Goal: Task Accomplishment & Management: Manage account settings

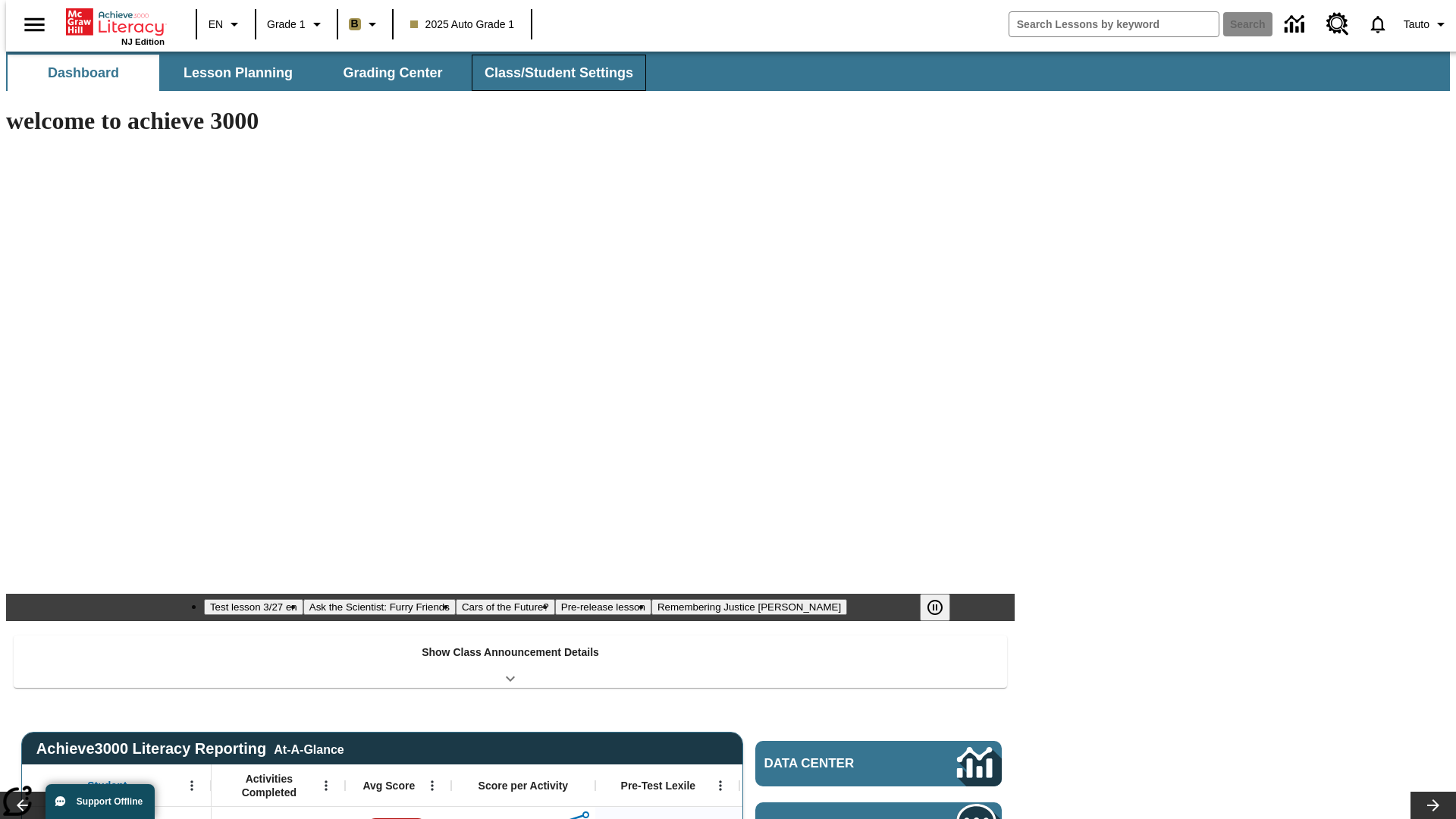
click at [551, 73] on button "Class/Student Settings" at bounding box center [559, 73] width 175 height 37
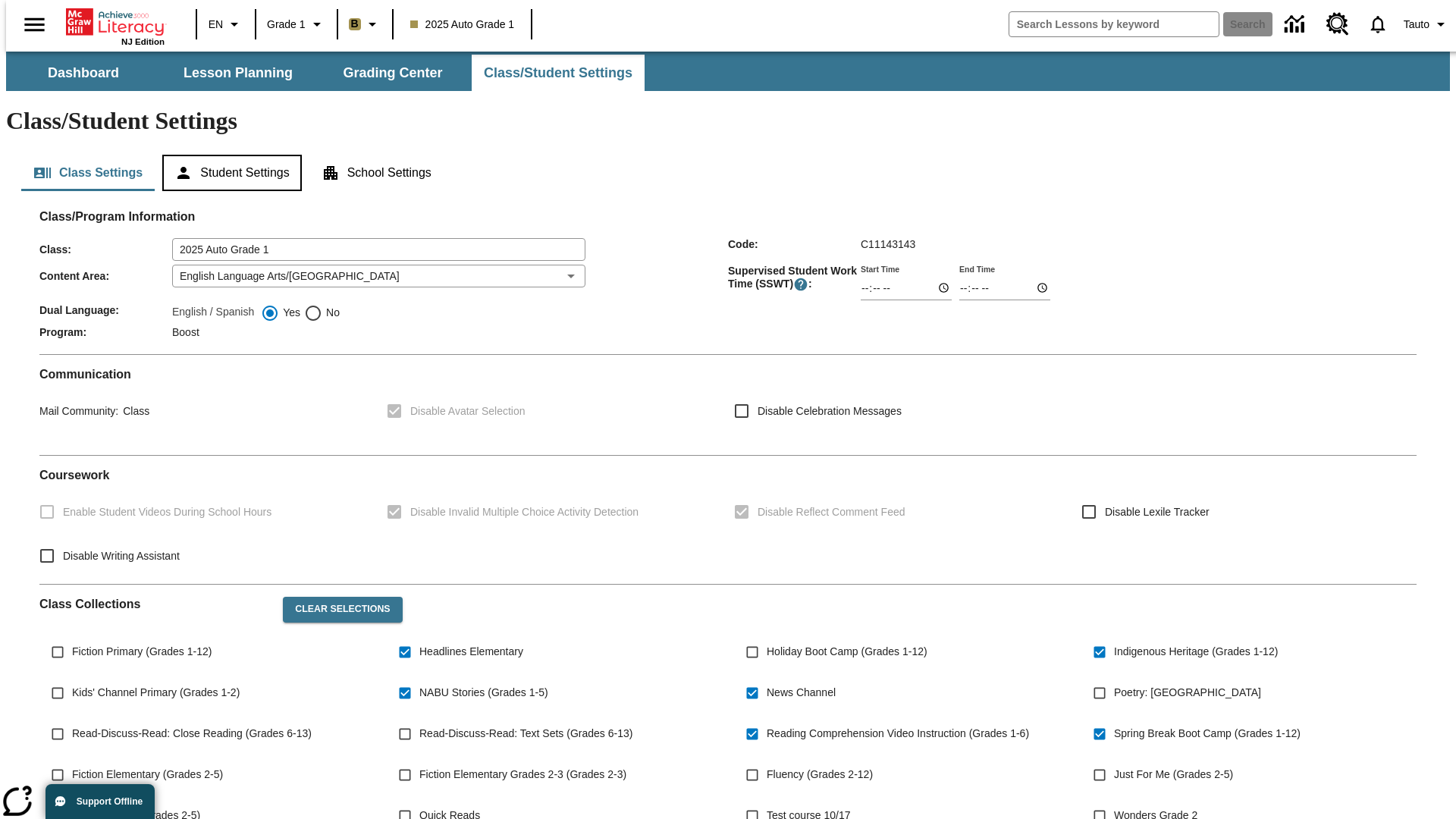
click at [228, 154] on button "Student Settings" at bounding box center [232, 173] width 139 height 37
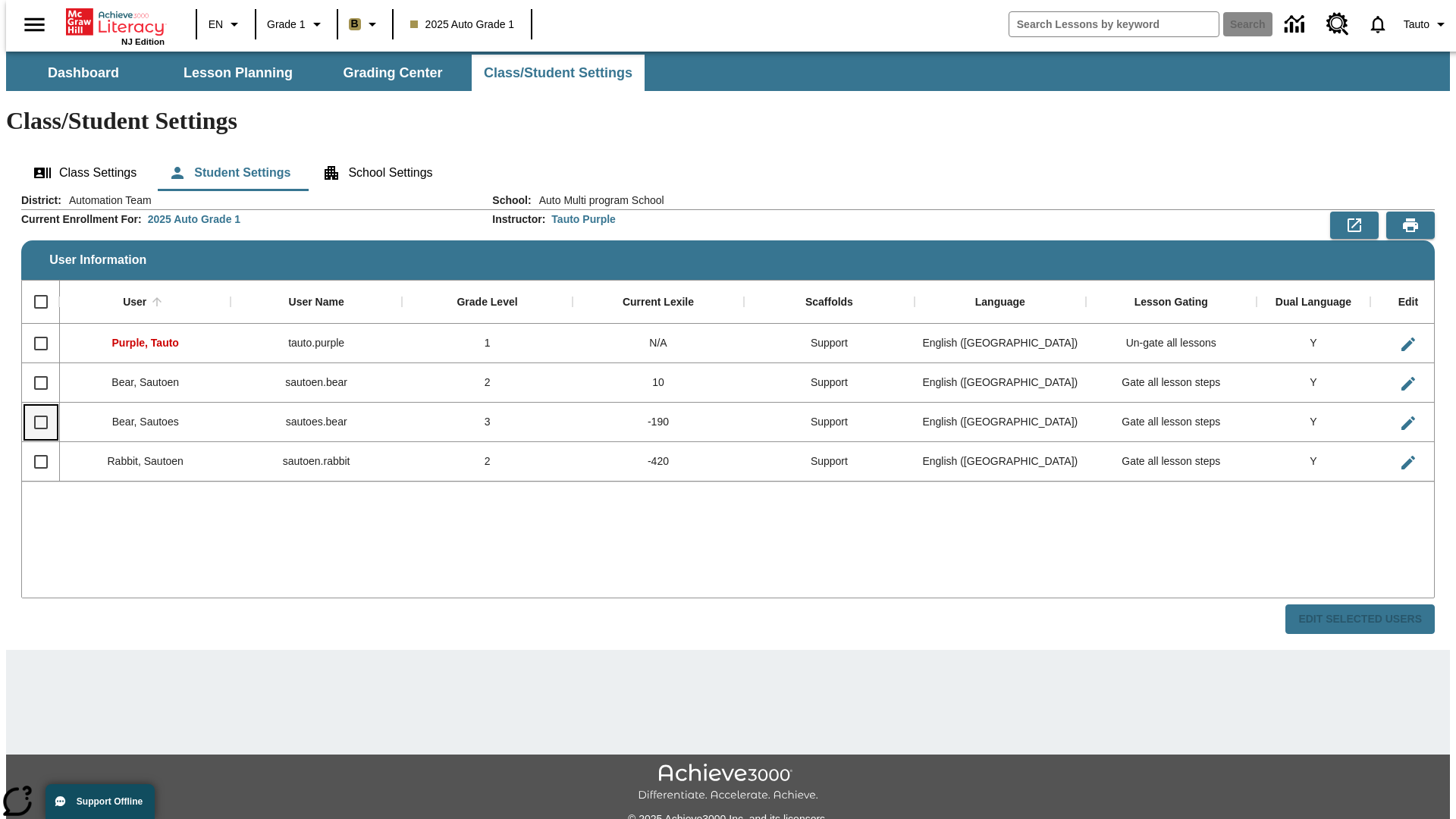
click at [34, 406] on input "Select row" at bounding box center [40, 422] width 32 height 32
checkbox input "true"
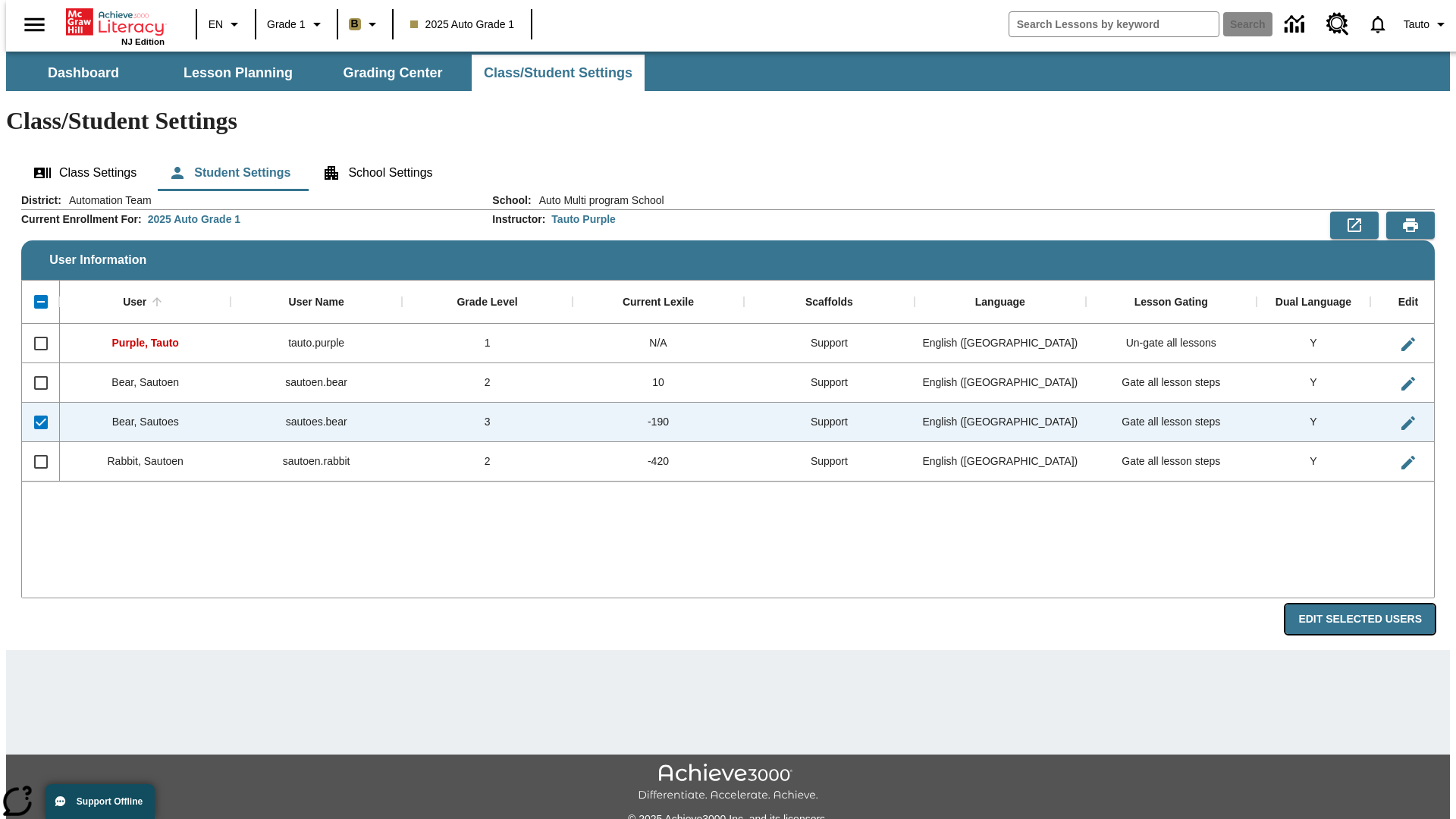
click at [1371, 604] on button "Edit Selected Users" at bounding box center [1359, 619] width 149 height 29
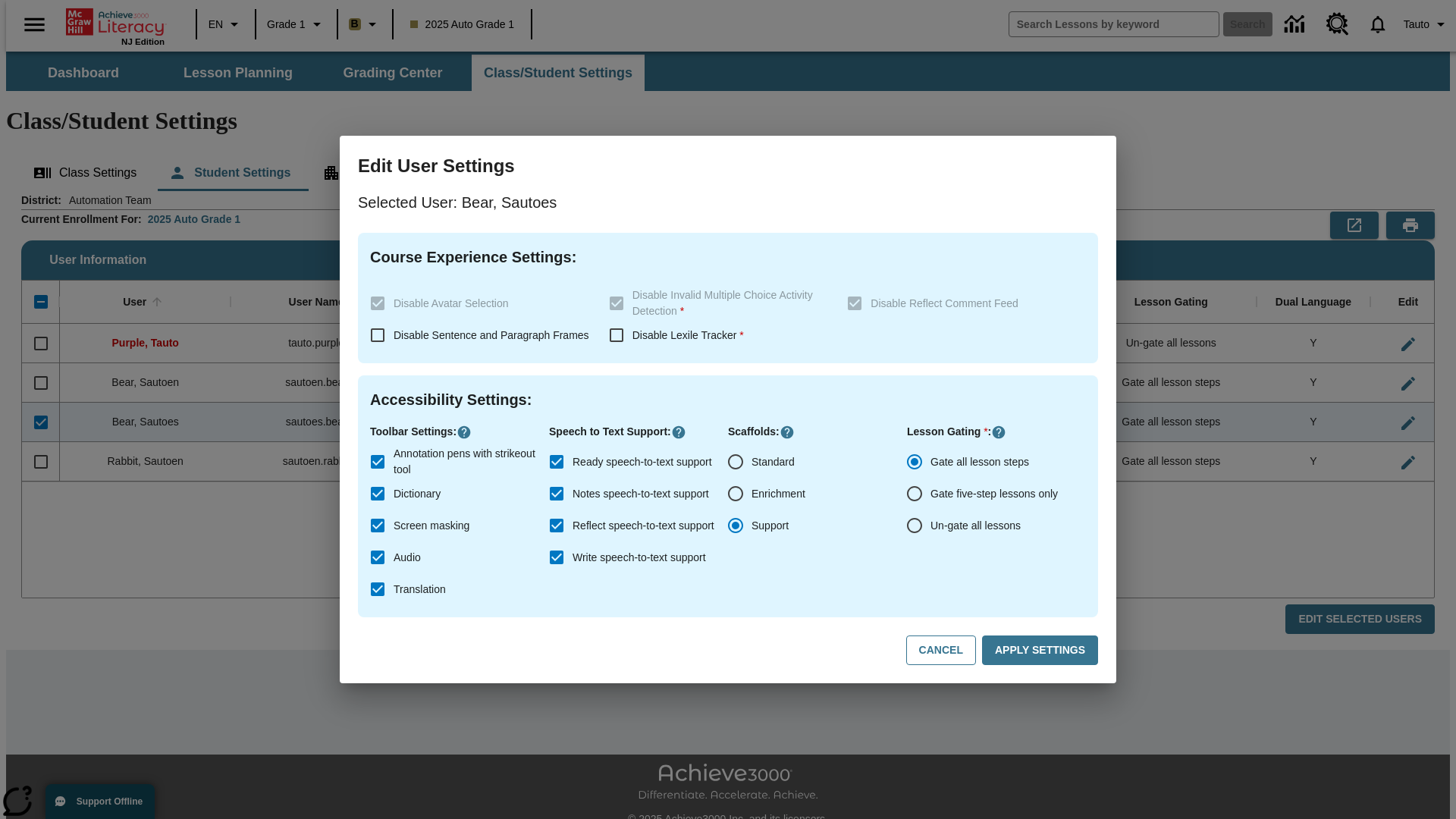
click at [915, 526] on input "Un-gate all lessons" at bounding box center [914, 525] width 32 height 32
radio input "true"
click at [1042, 651] on button "Apply Settings" at bounding box center [1040, 650] width 116 height 29
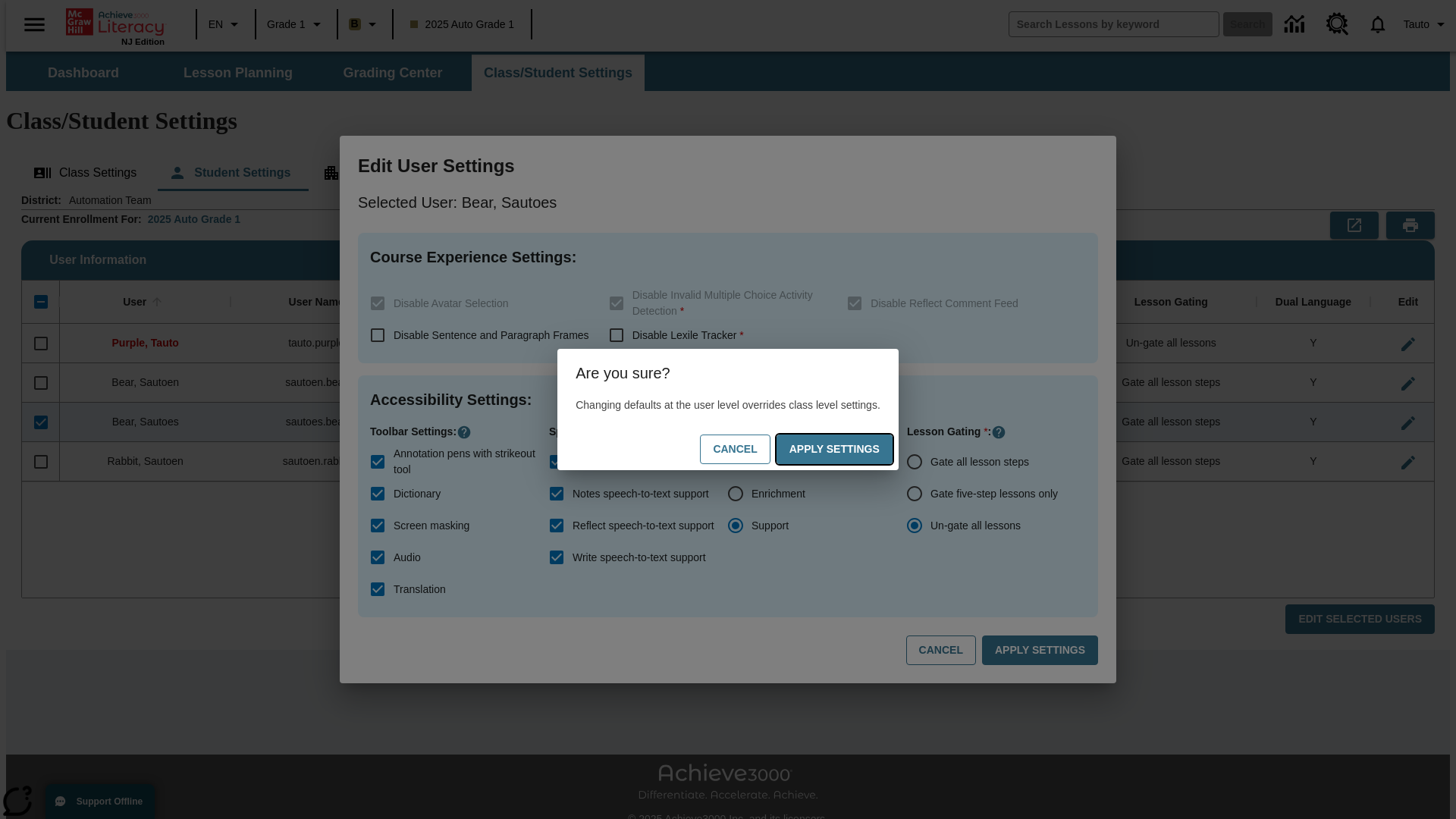
click at [849, 449] on button "Apply Settings" at bounding box center [835, 449] width 116 height 29
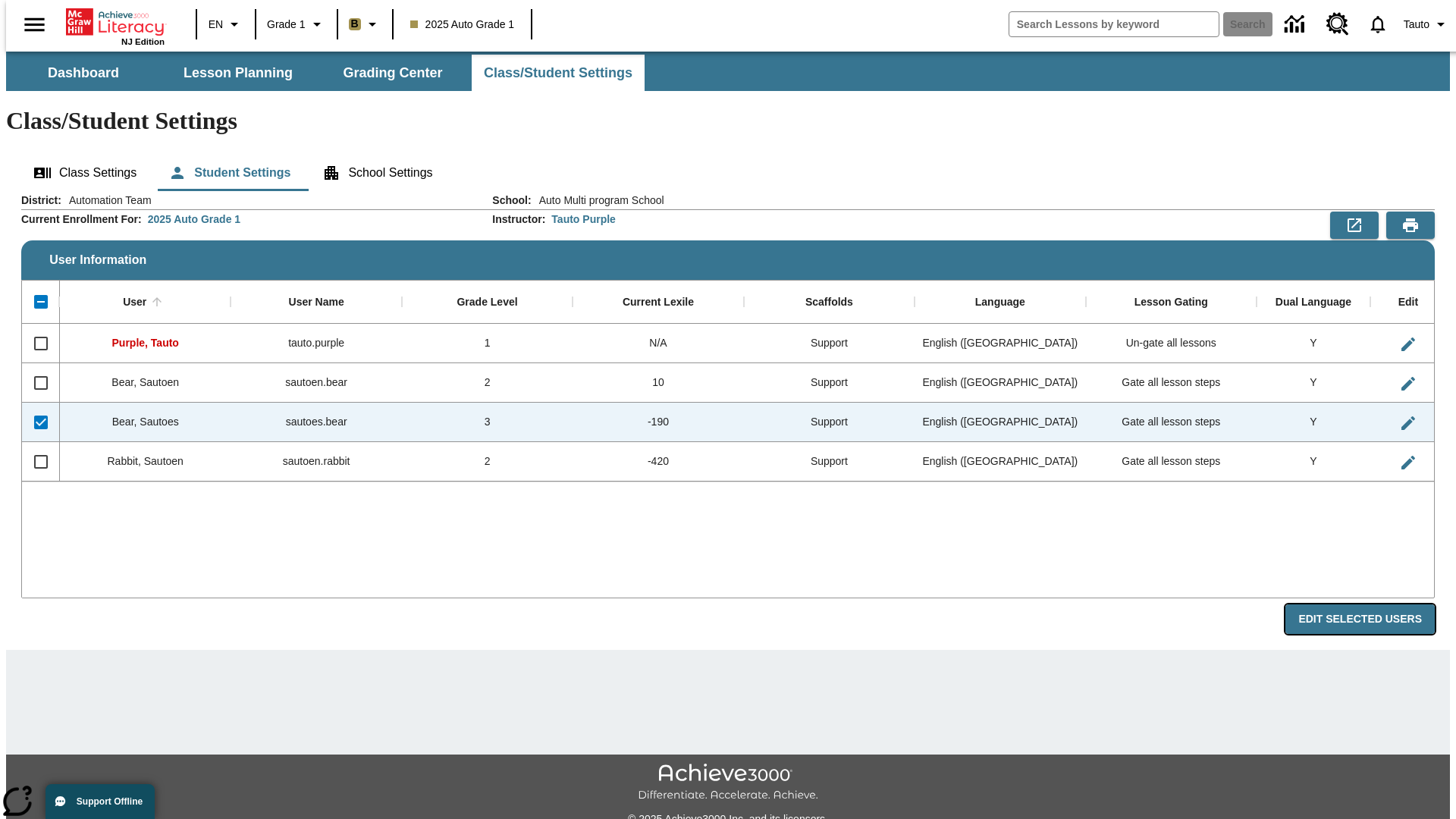
radio input "true"
checkbox input "false"
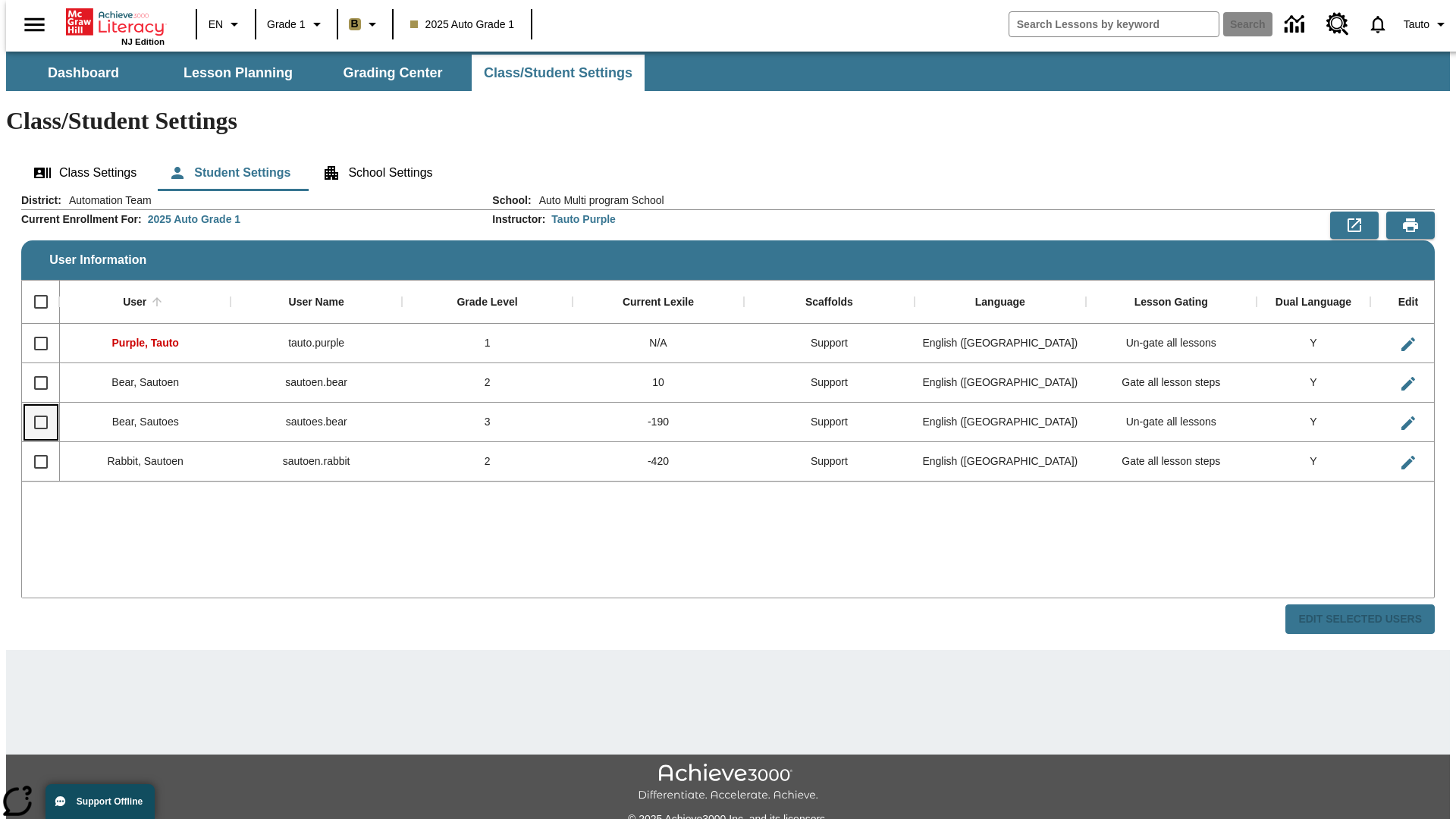
click at [34, 406] on input "Select row" at bounding box center [40, 422] width 32 height 32
checkbox input "true"
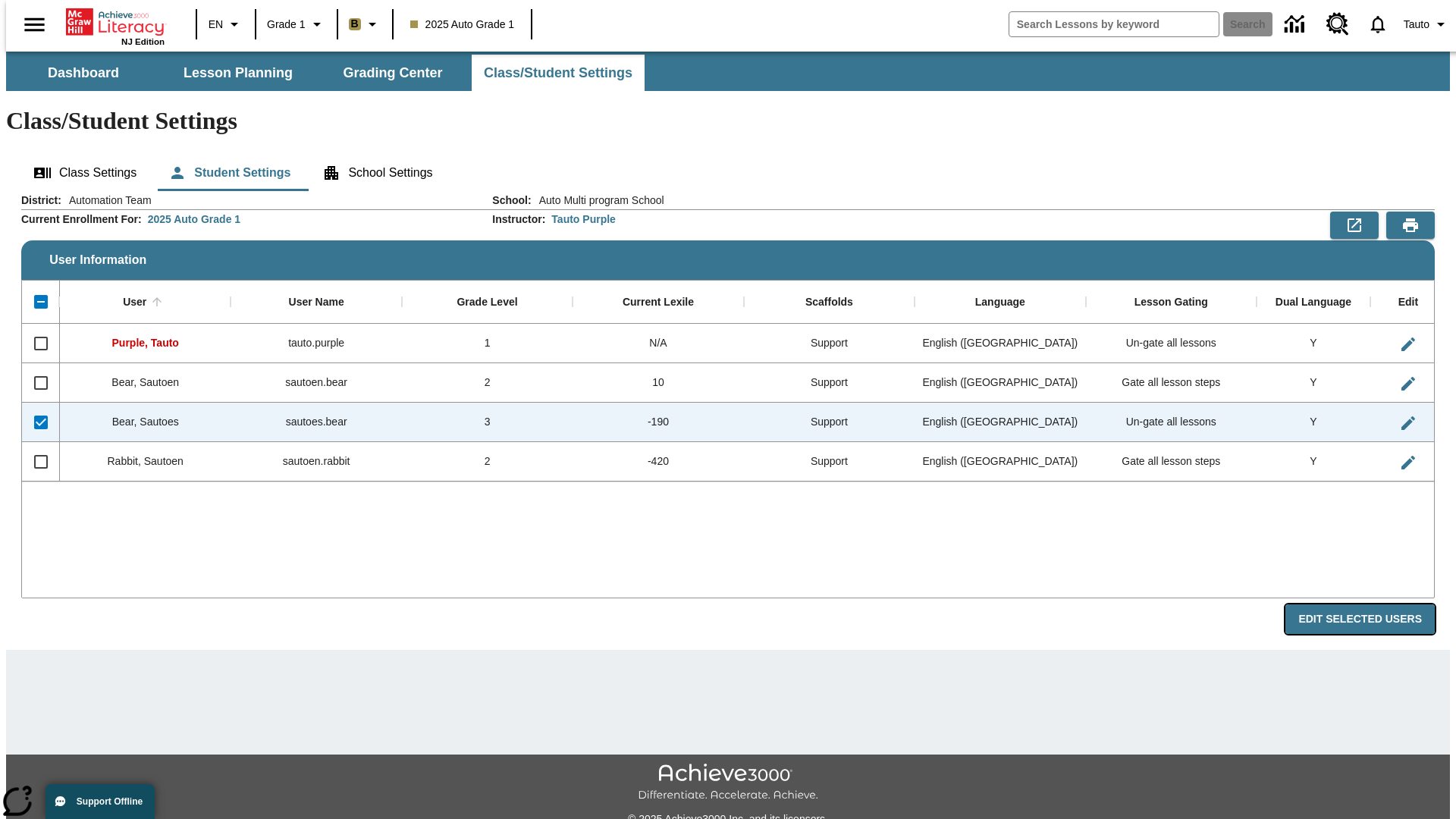
click at [1371, 604] on button "Edit Selected Users" at bounding box center [1359, 619] width 149 height 29
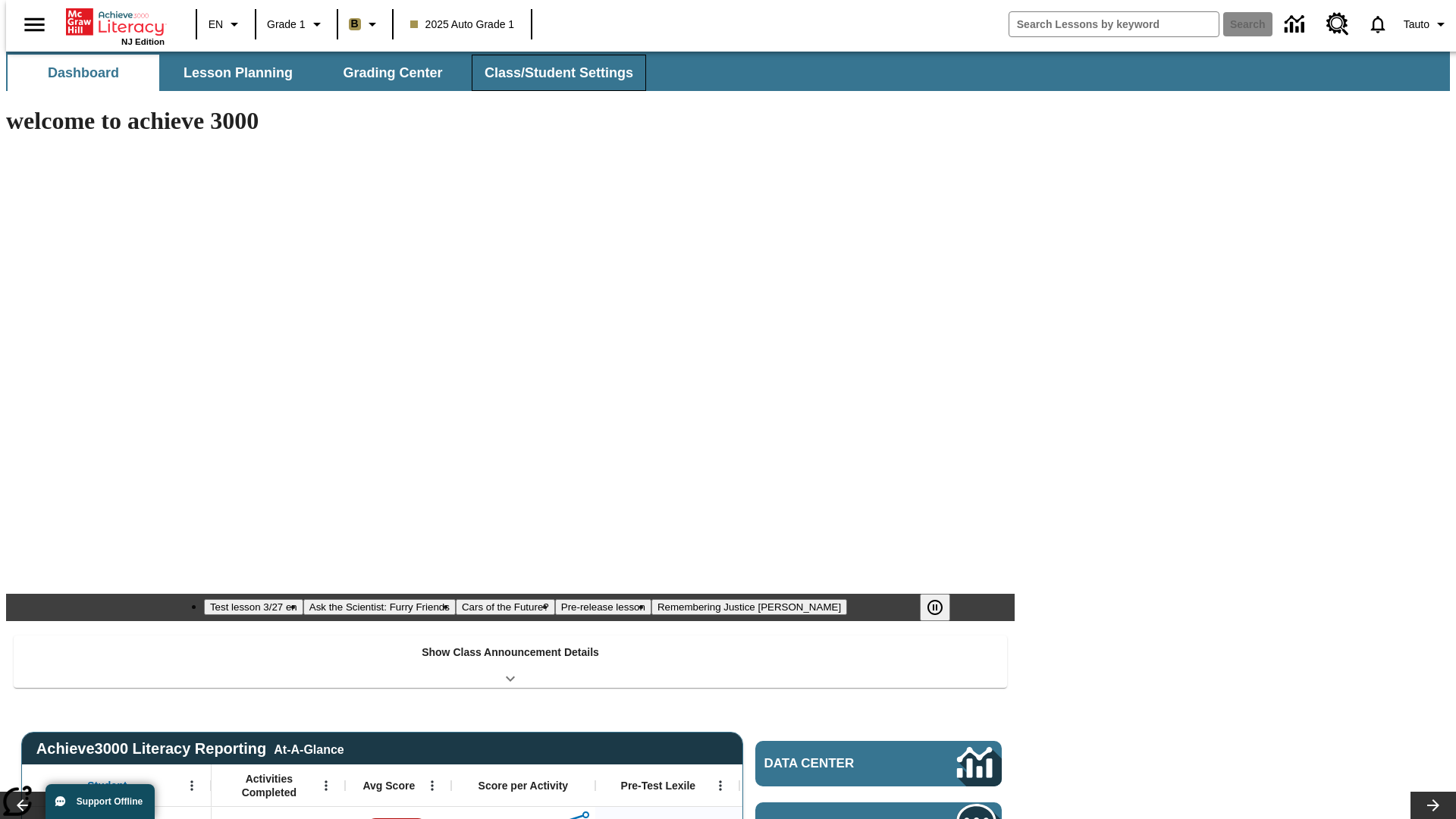
click at [551, 73] on button "Class/Student Settings" at bounding box center [559, 73] width 175 height 37
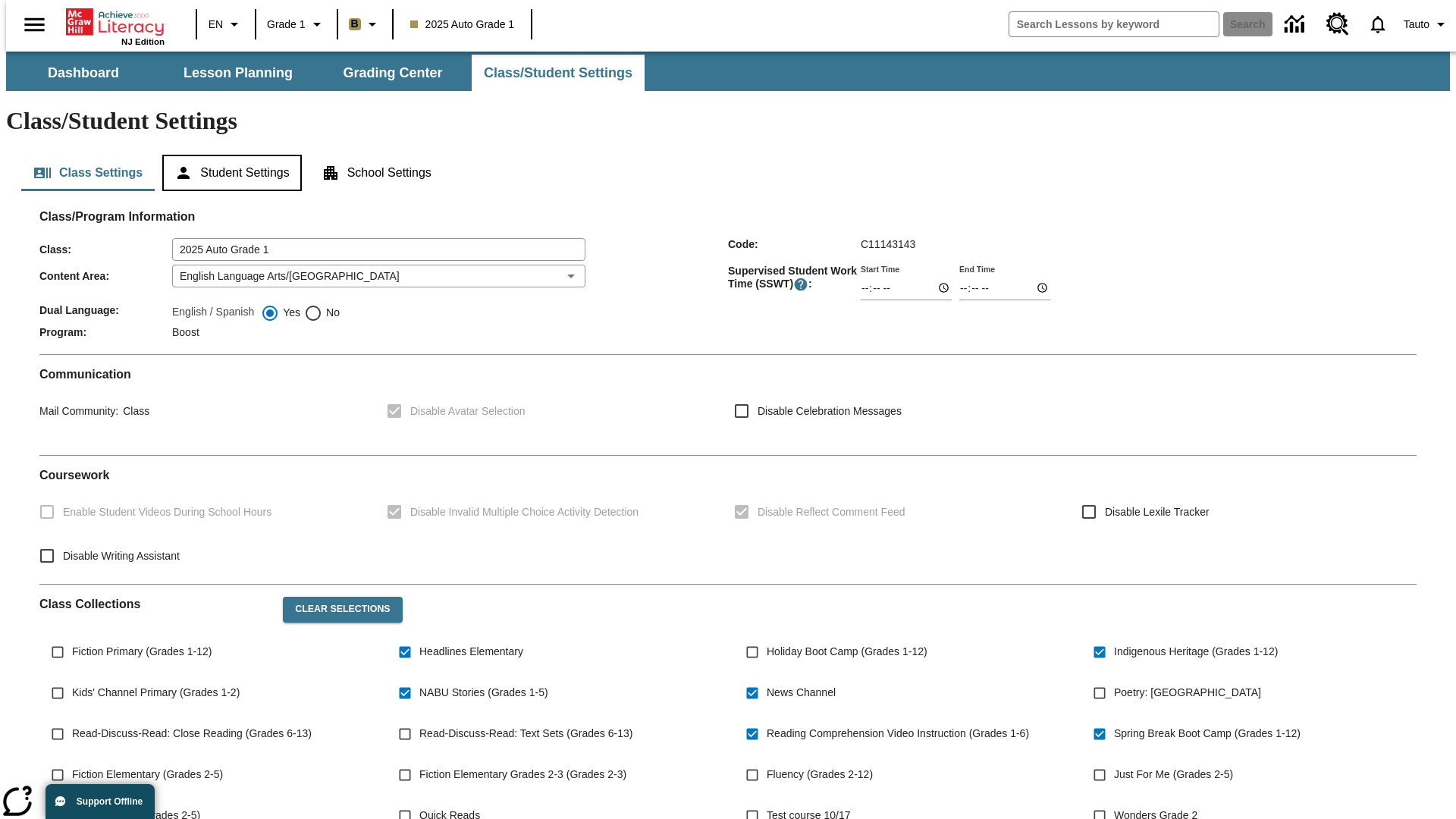
click at [228, 154] on button "Student Settings" at bounding box center [232, 173] width 139 height 37
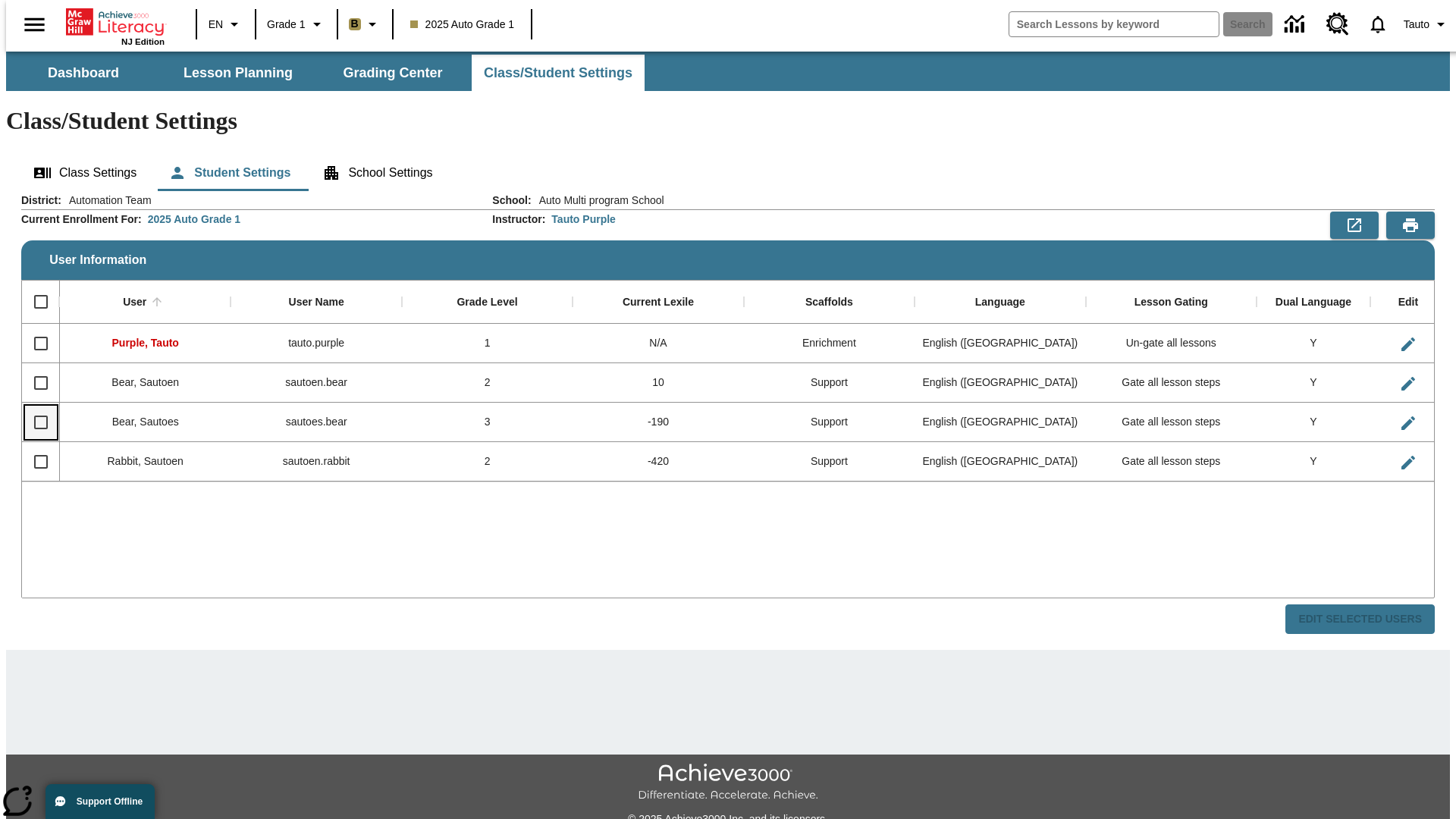
click at [34, 406] on input "Select row" at bounding box center [40, 422] width 32 height 32
checkbox input "true"
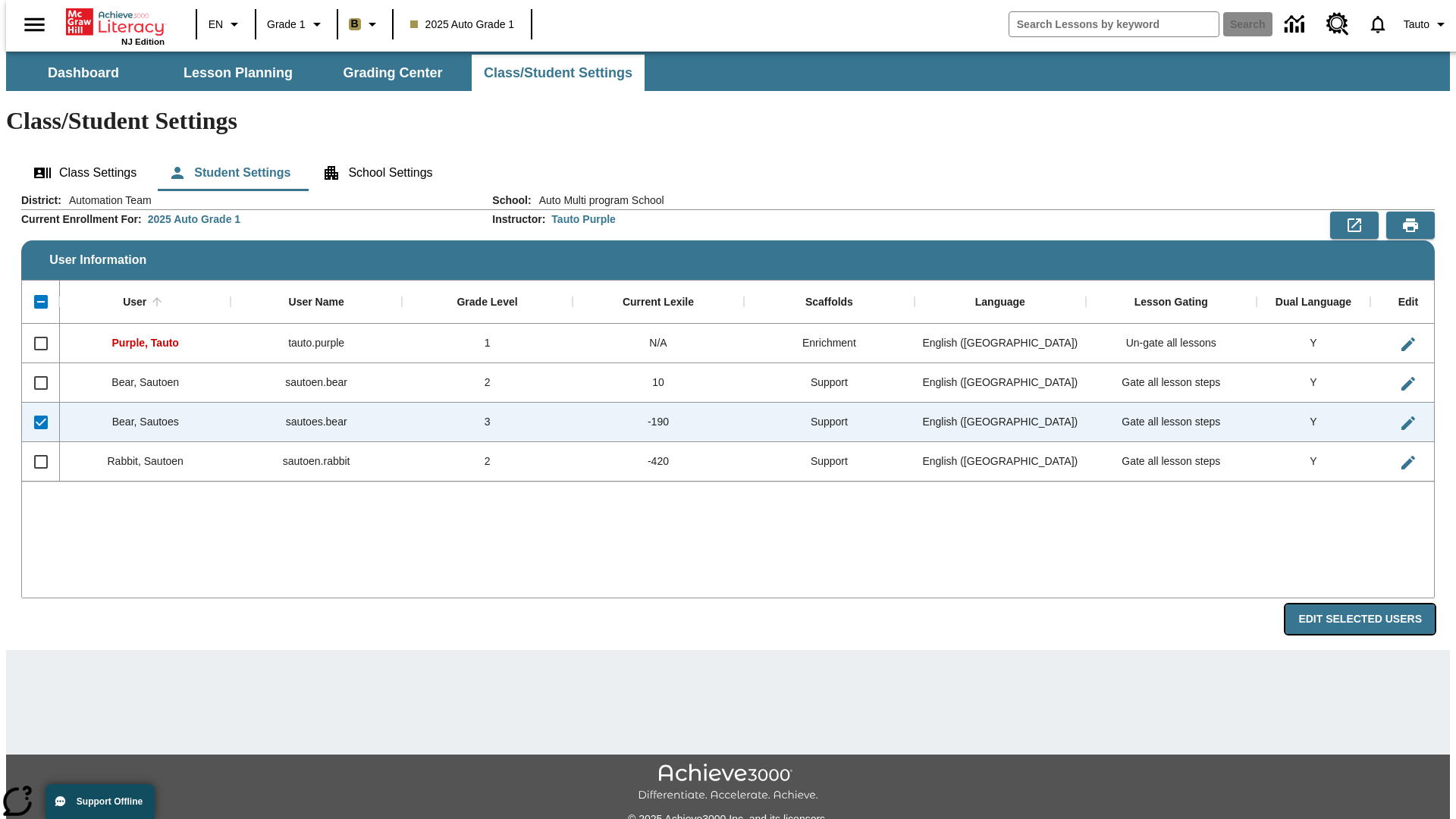
click at [1371, 604] on button "Edit Selected Users" at bounding box center [1359, 619] width 149 height 29
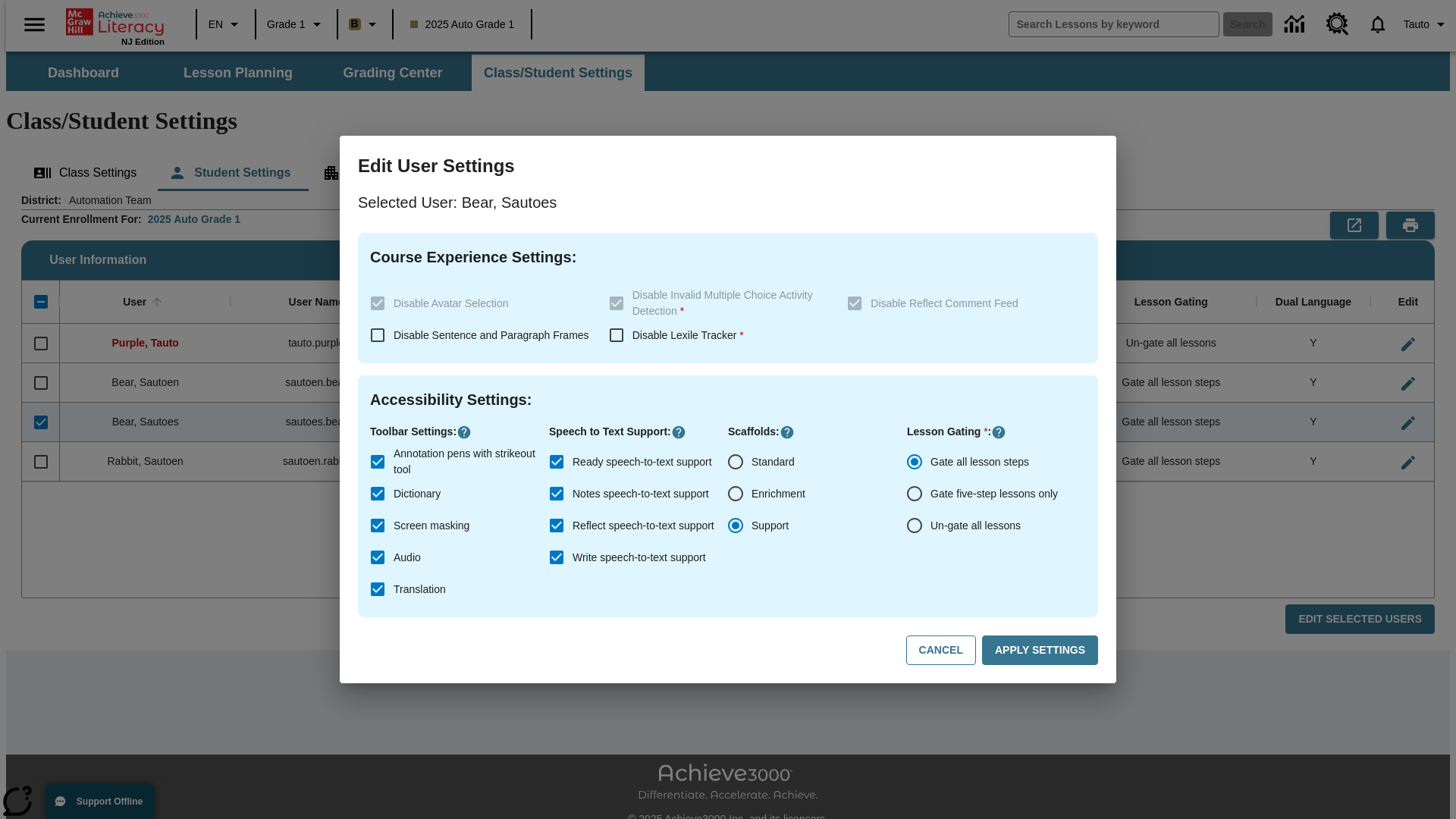
click at [915, 526] on input "Un-gate all lessons" at bounding box center [914, 525] width 32 height 32
radio input "true"
click at [1042, 651] on button "Apply Settings" at bounding box center [1040, 650] width 116 height 29
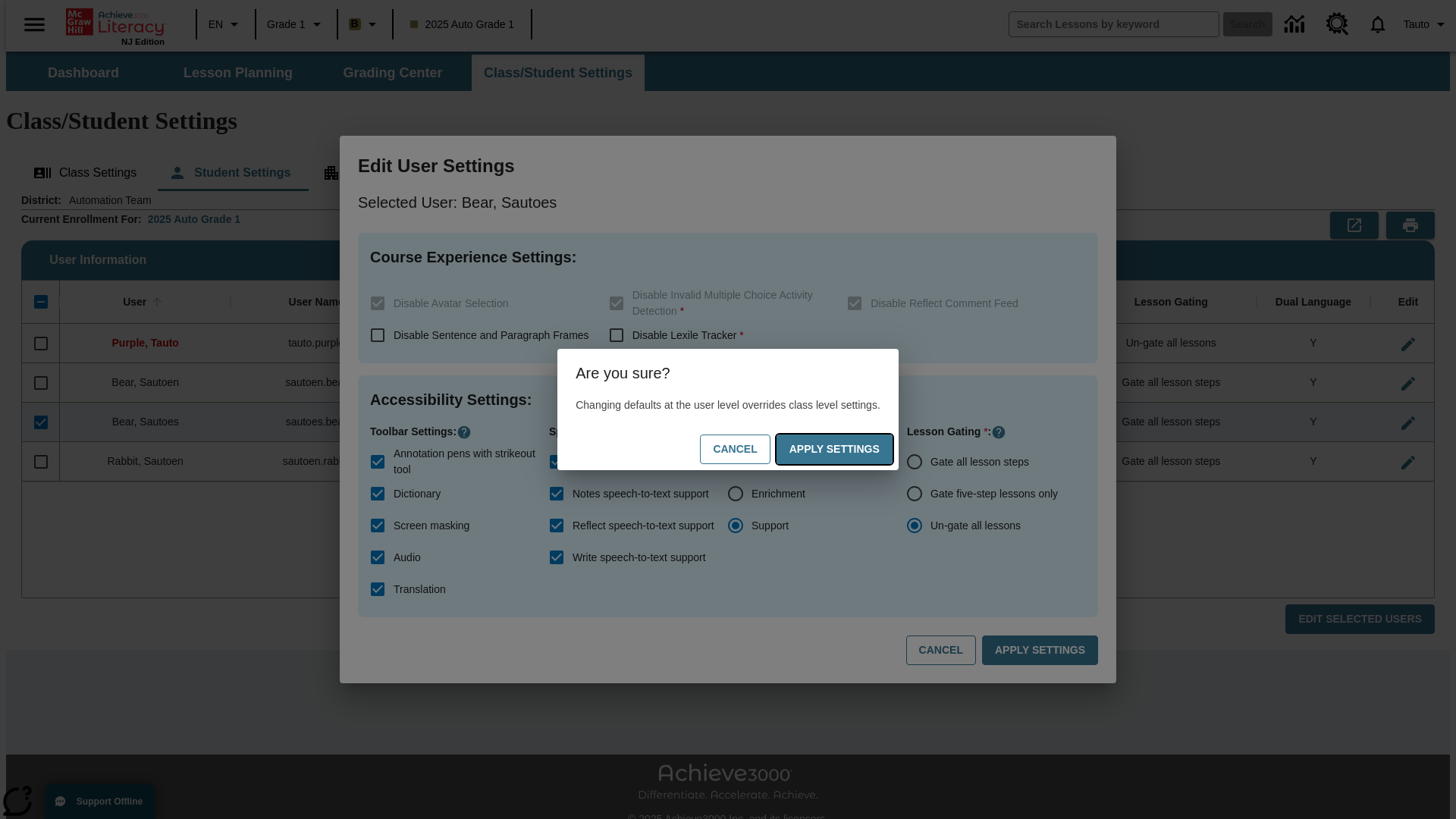
click at [849, 449] on button "Apply Settings" at bounding box center [835, 449] width 116 height 29
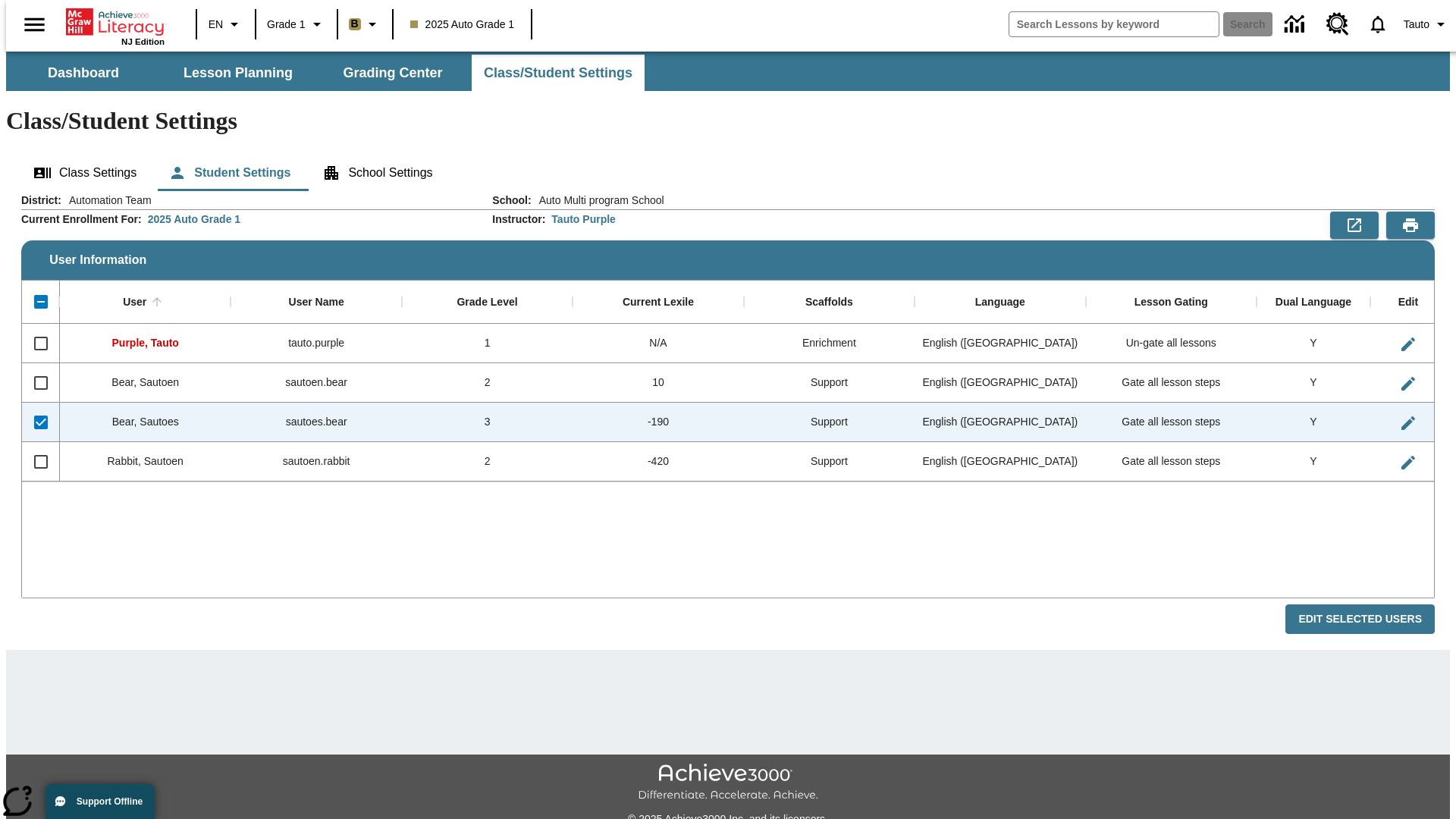
checkbox input "false"
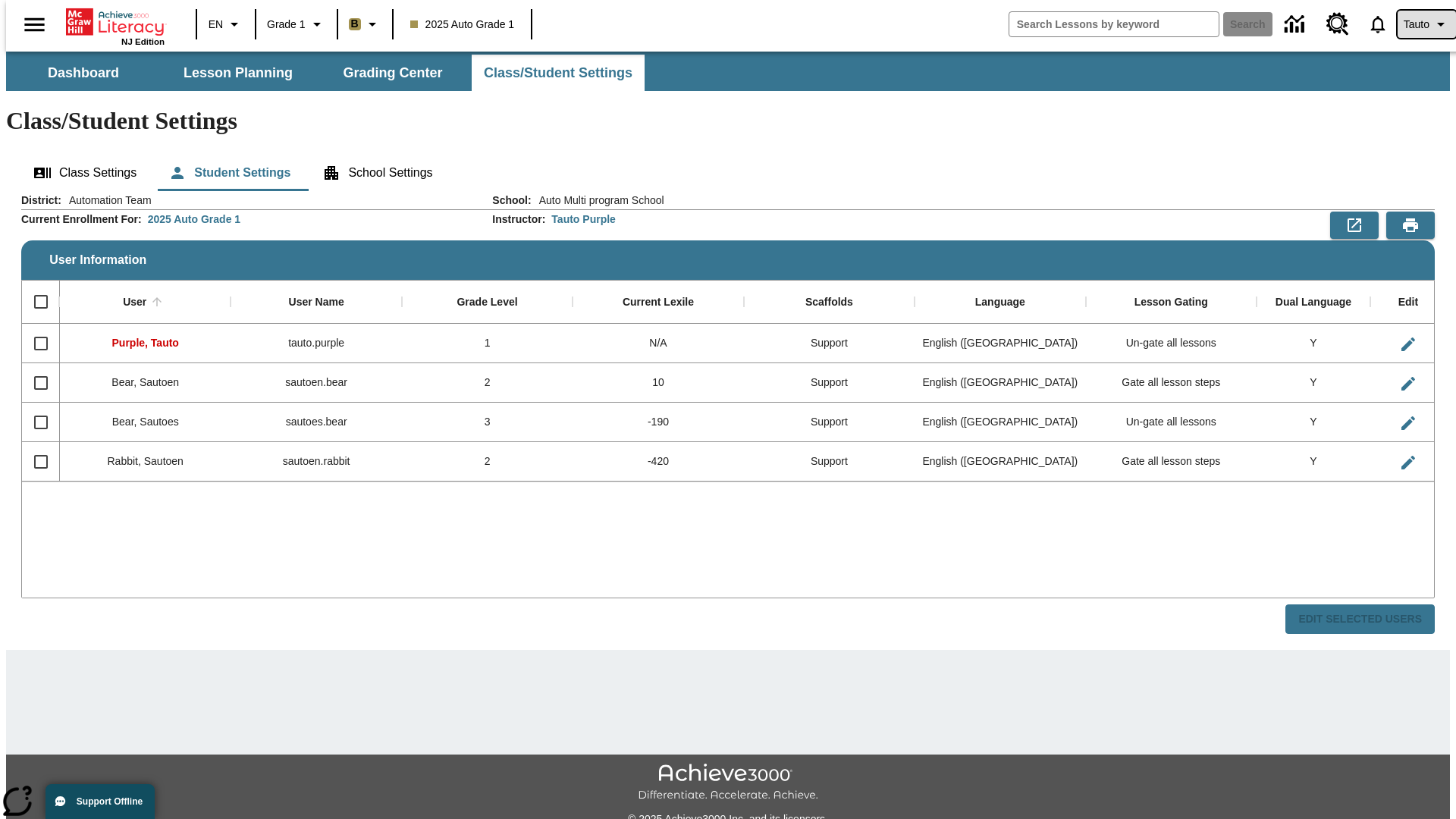
click at [1418, 24] on span "Tauto" at bounding box center [1416, 24] width 26 height 16
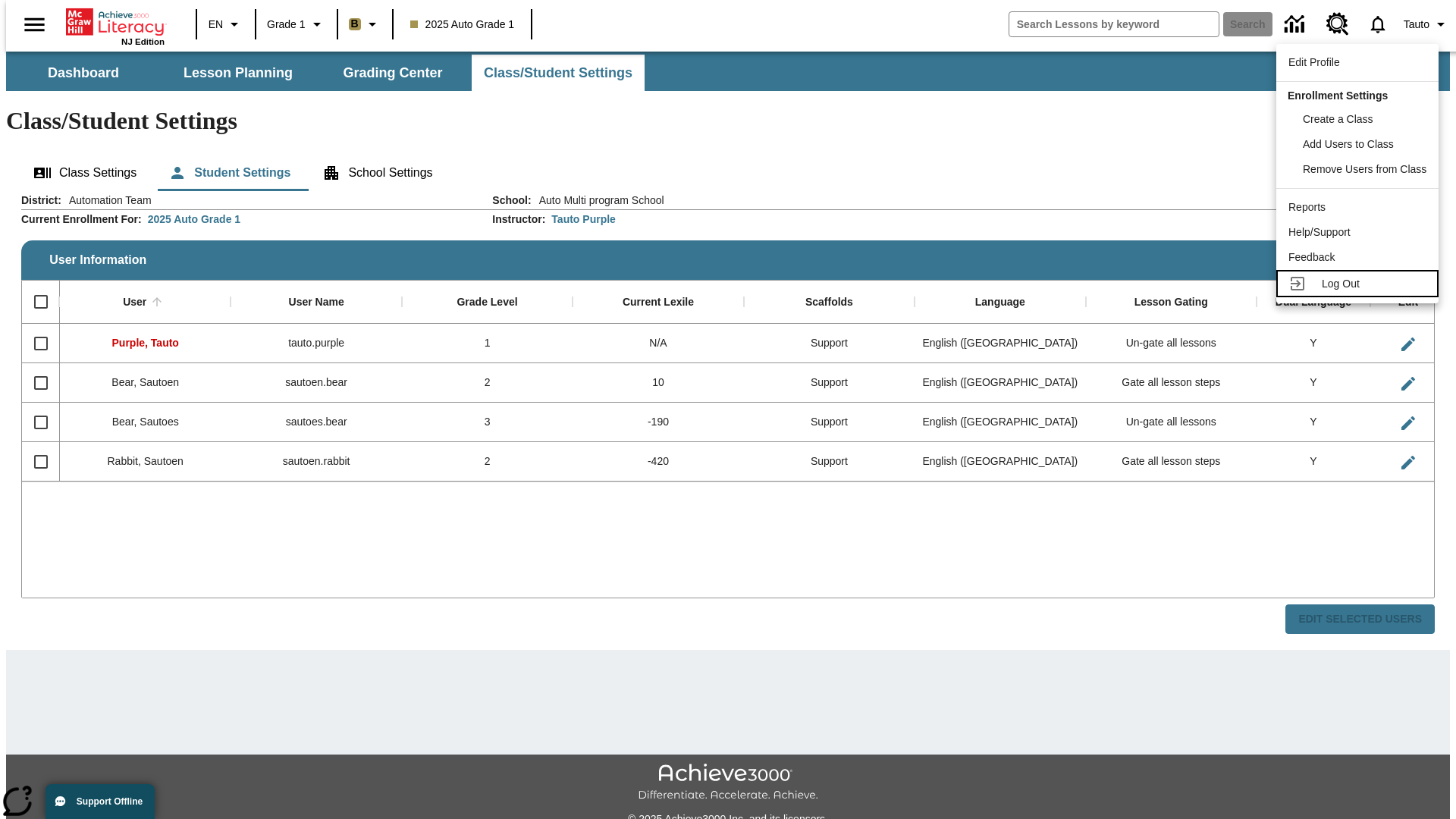
click at [1359, 283] on span "Log Out" at bounding box center [1340, 283] width 38 height 12
